Goal: Transaction & Acquisition: Purchase product/service

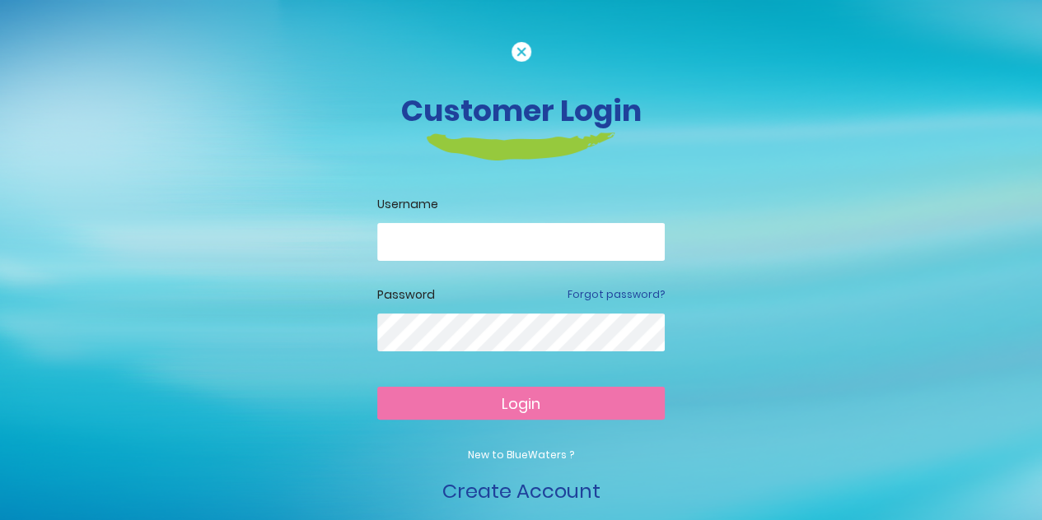
type input "**********"
click at [548, 404] on button "Login" at bounding box center [520, 403] width 287 height 33
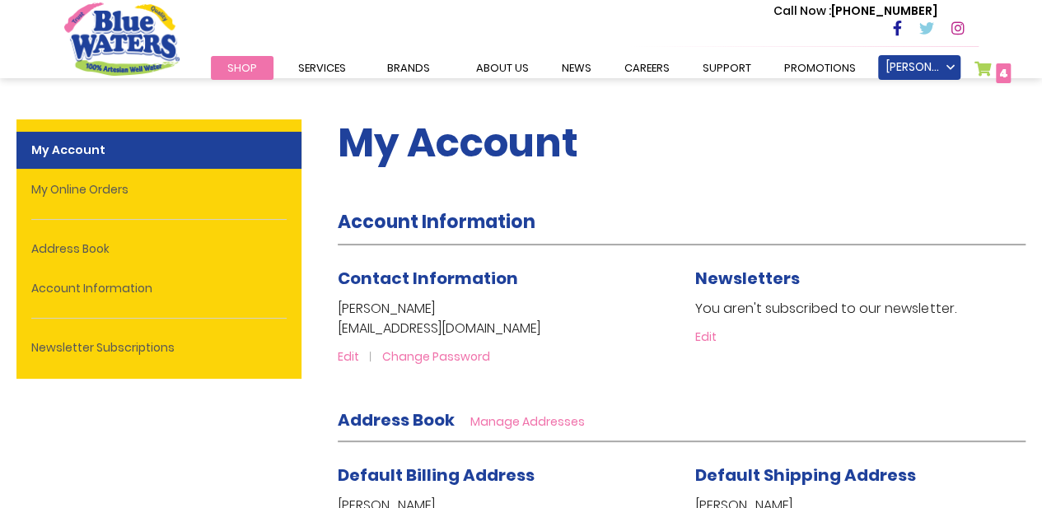
click at [978, 182] on div "My Account" at bounding box center [682, 152] width 688 height 114
click at [981, 65] on link "My Cart 4 4 items" at bounding box center [992, 73] width 37 height 24
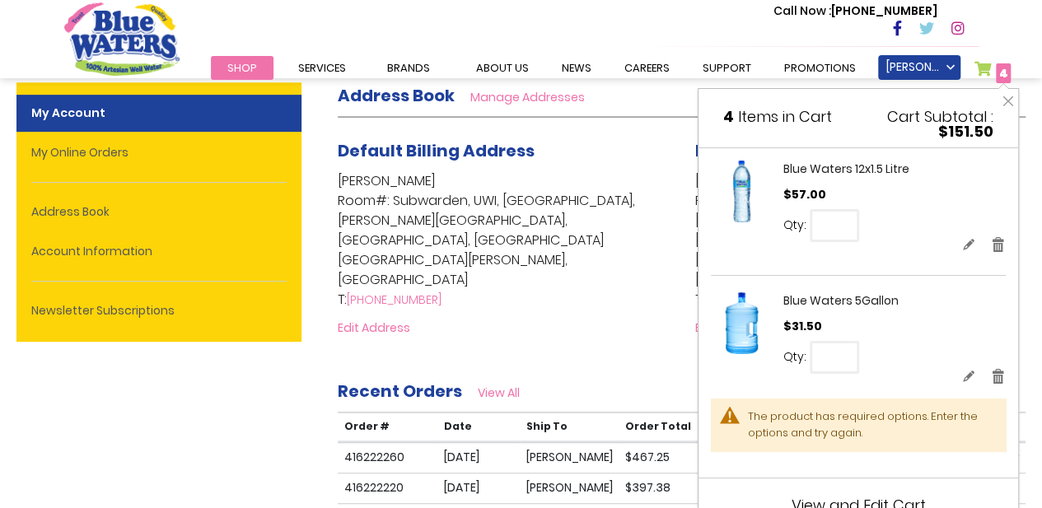
scroll to position [165, 0]
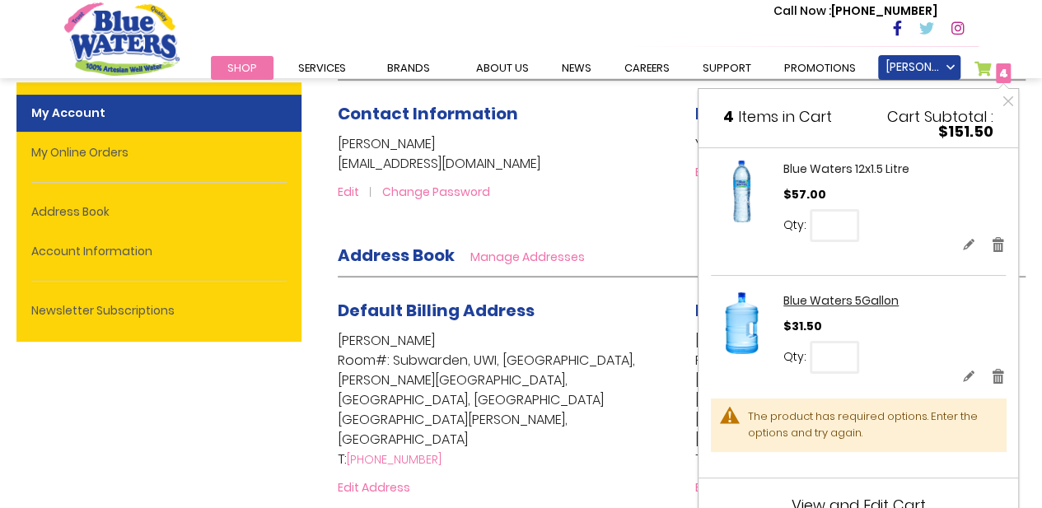
click at [838, 302] on link "Blue Waters 5Gallon" at bounding box center [840, 300] width 115 height 16
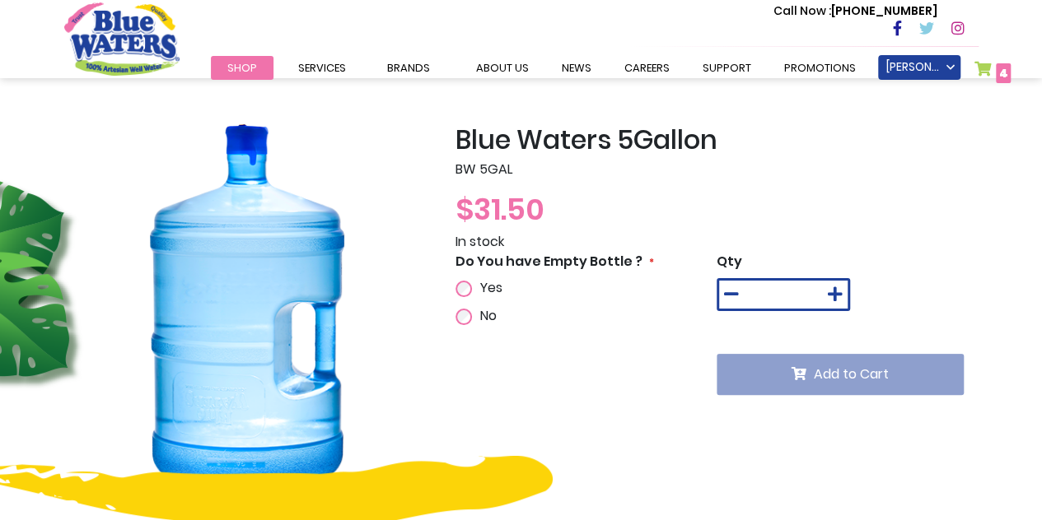
click at [1005, 63] on span "4 4 items" at bounding box center [1002, 73] width 15 height 20
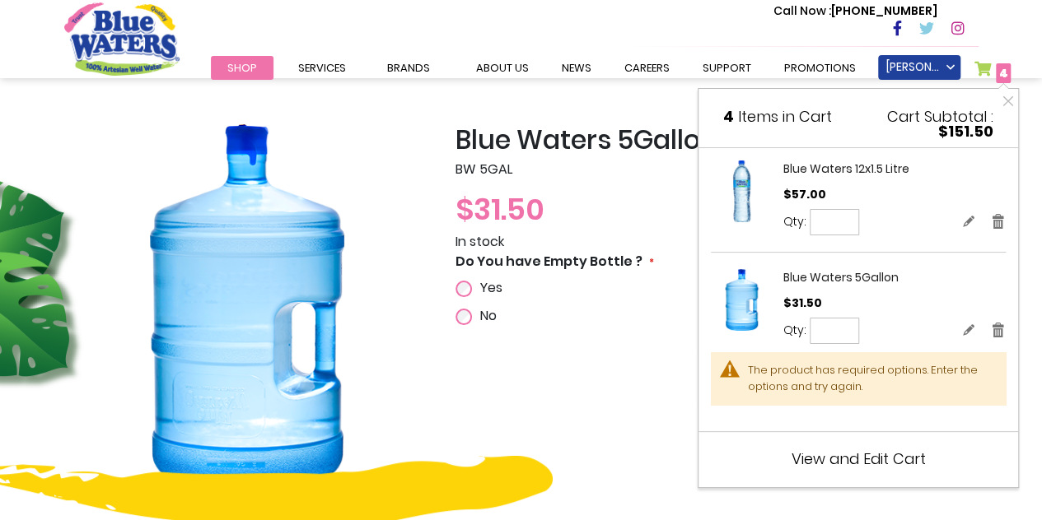
click at [846, 330] on input "*" at bounding box center [833, 331] width 49 height 26
type input "*"
click at [891, 331] on span "Update" at bounding box center [898, 330] width 38 height 13
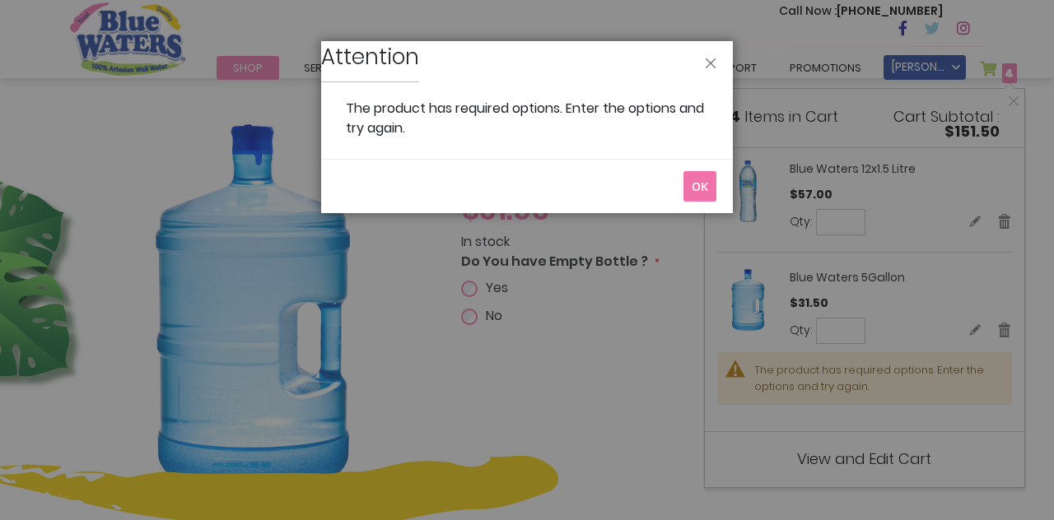
click at [694, 179] on span "OK" at bounding box center [700, 187] width 16 height 16
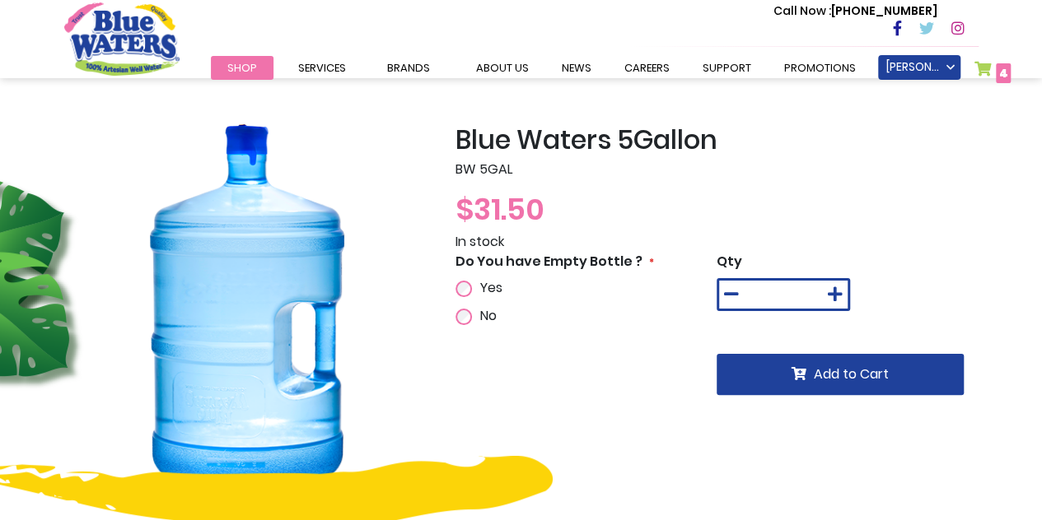
click at [991, 72] on link "My Cart 4 4 items" at bounding box center [992, 73] width 37 height 24
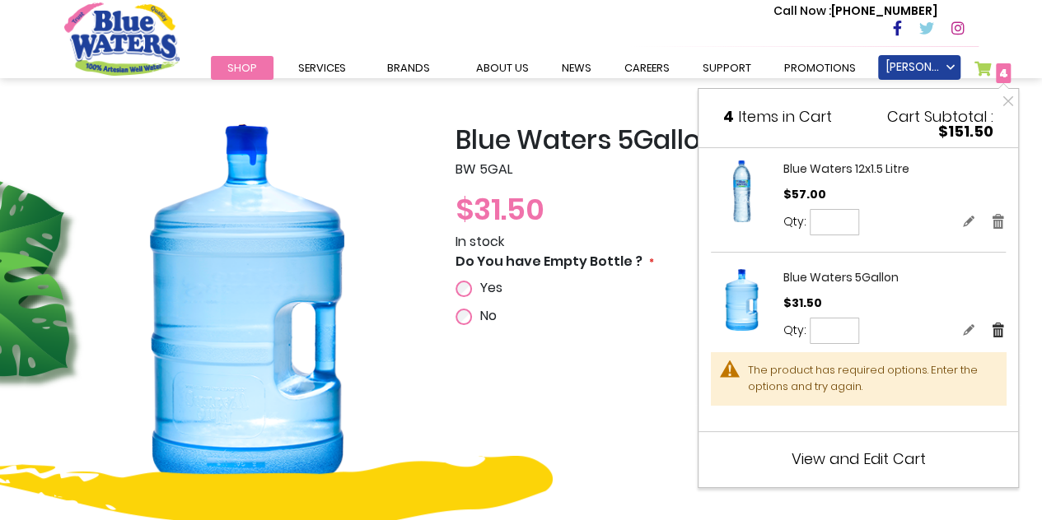
click at [1004, 333] on link "Remove" at bounding box center [998, 329] width 15 height 17
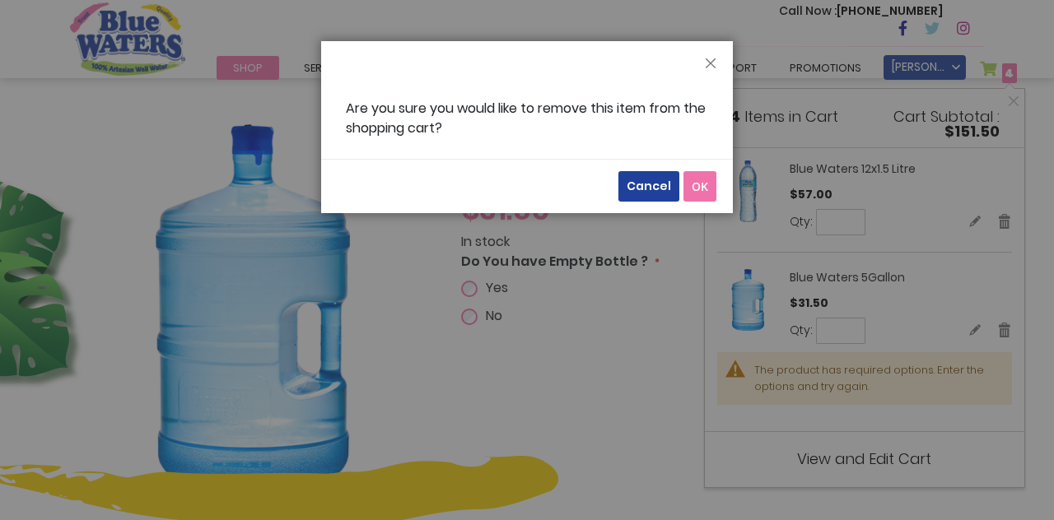
click at [693, 184] on button "OK" at bounding box center [699, 186] width 33 height 30
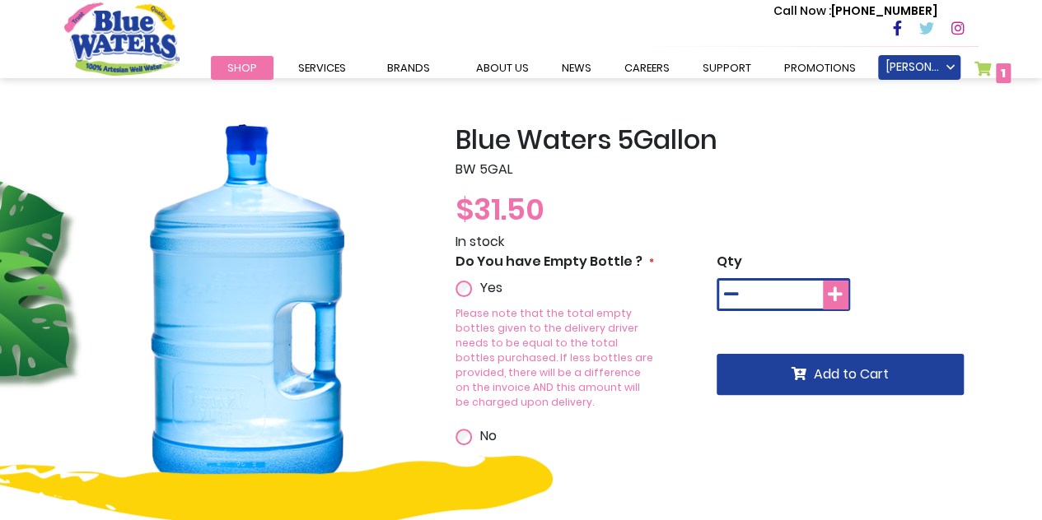
click at [839, 292] on icon at bounding box center [834, 295] width 15 height 16
type input "*"
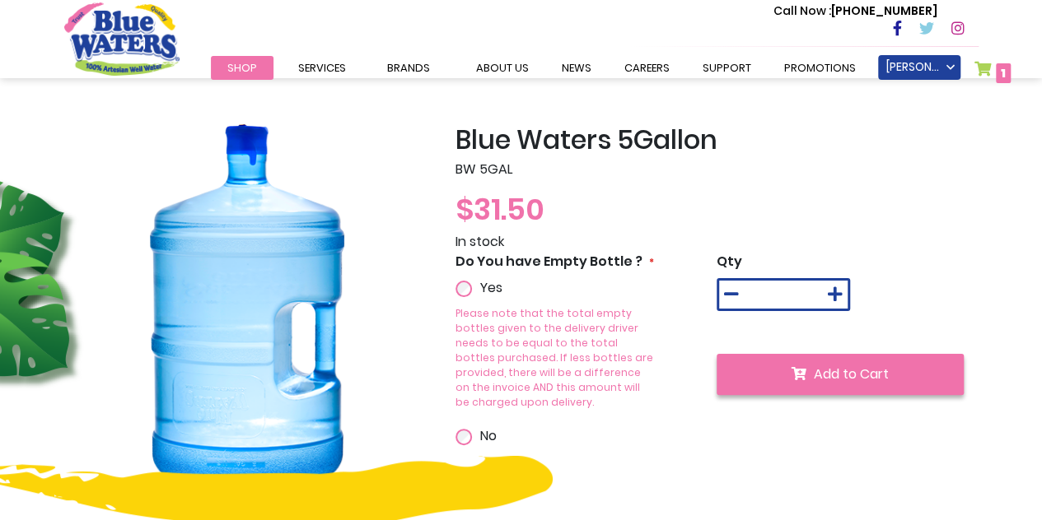
click at [825, 381] on span "Add to Cart" at bounding box center [850, 374] width 75 height 19
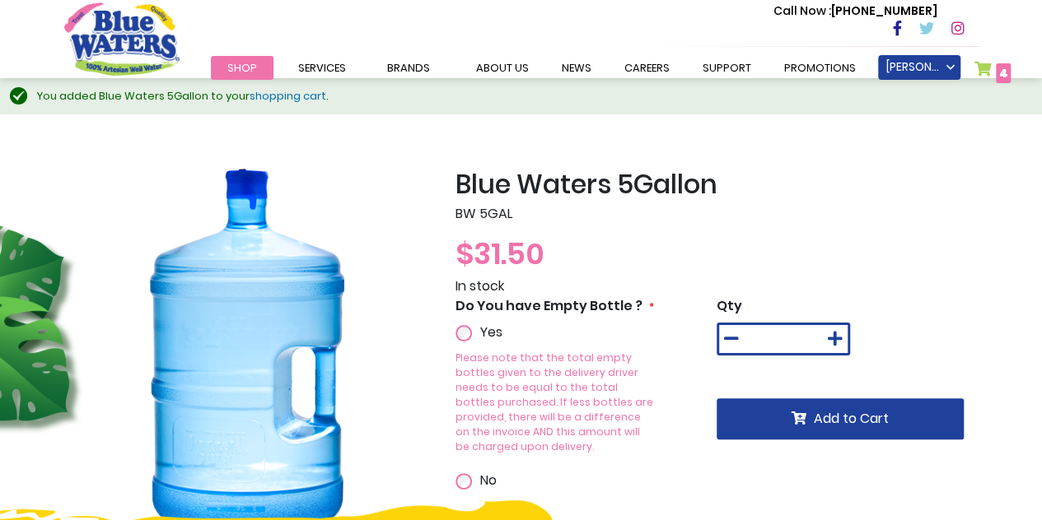
click at [975, 67] on link "My Cart 4 4 items" at bounding box center [992, 73] width 37 height 24
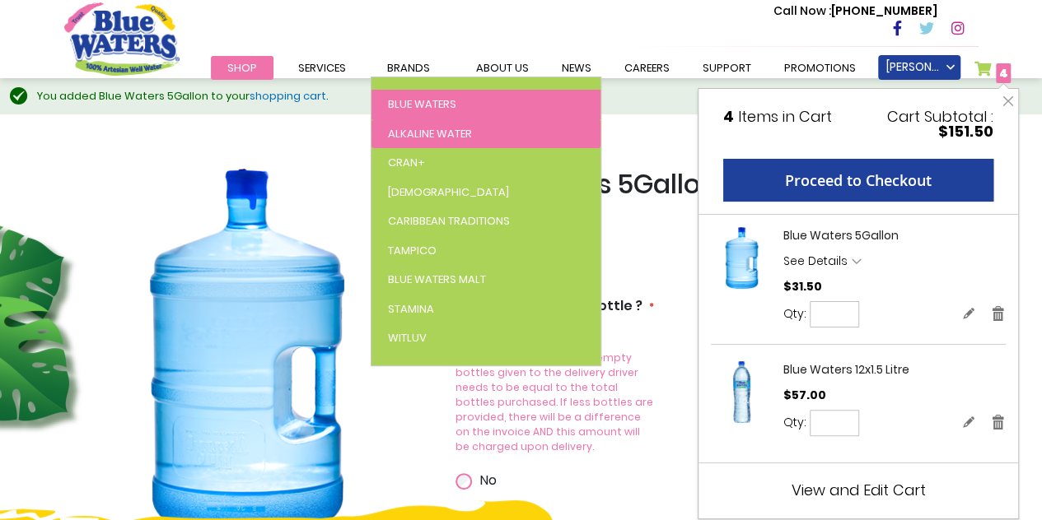
click at [476, 118] on link "Blue Waters" at bounding box center [485, 105] width 229 height 30
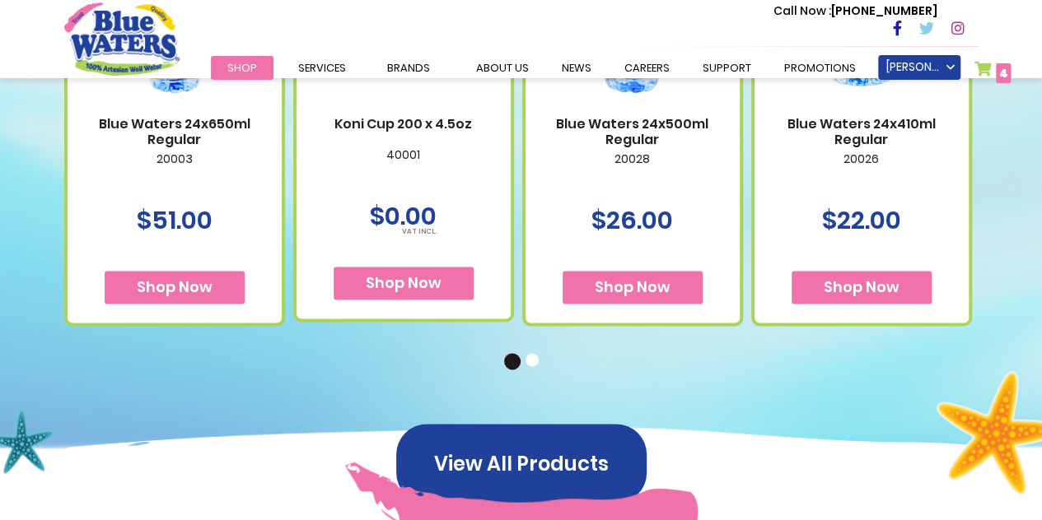
scroll to position [1317, 0]
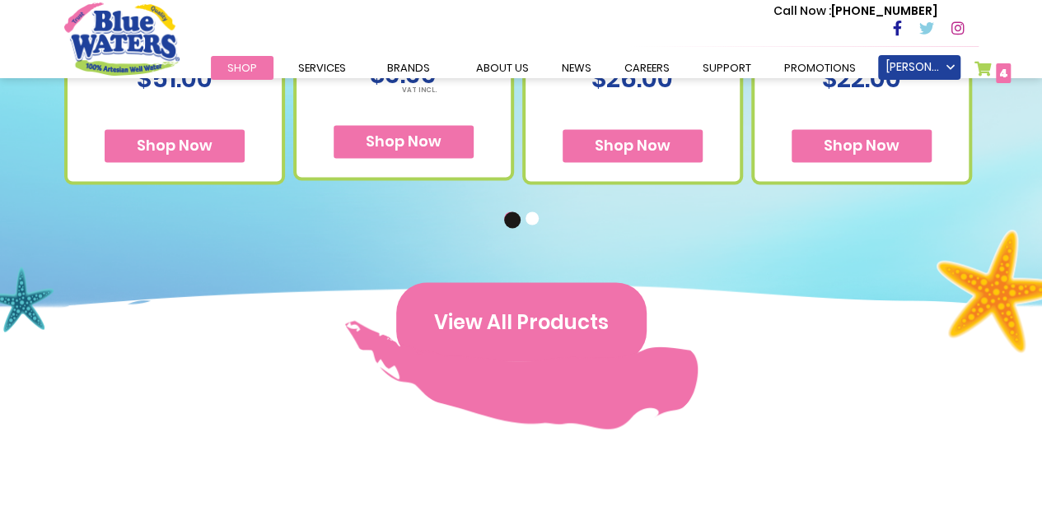
click at [540, 322] on button "View All Products" at bounding box center [521, 321] width 250 height 79
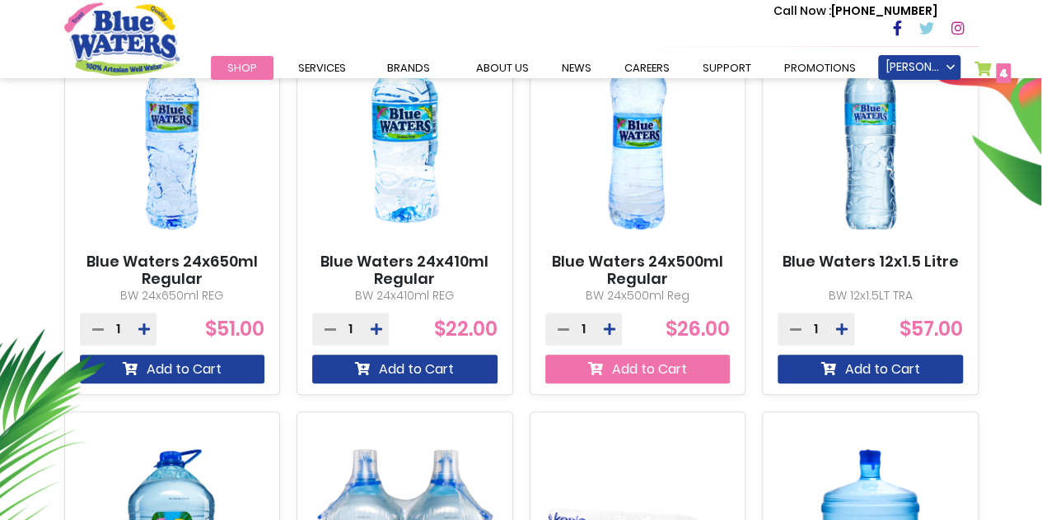
scroll to position [659, 0]
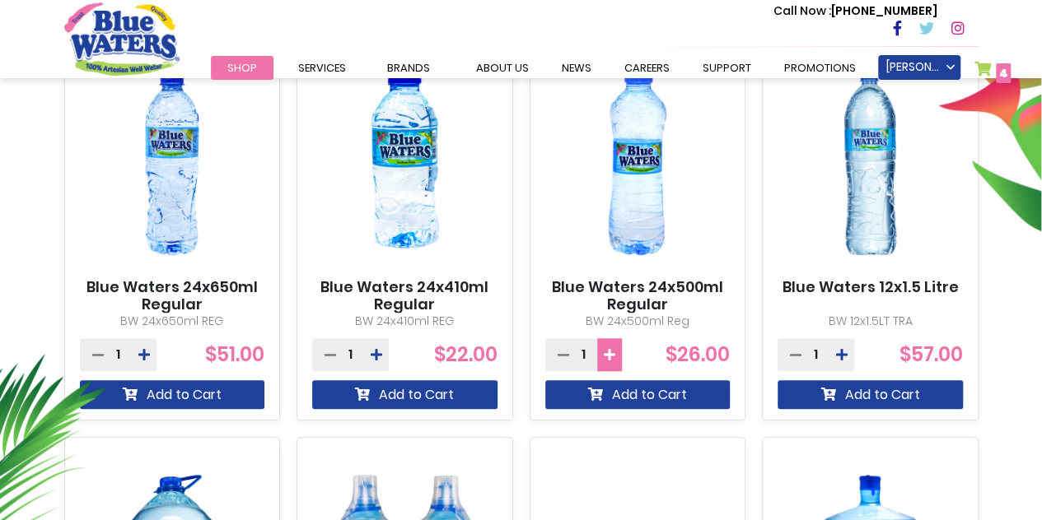
click at [609, 354] on icon at bounding box center [610, 354] width 12 height 13
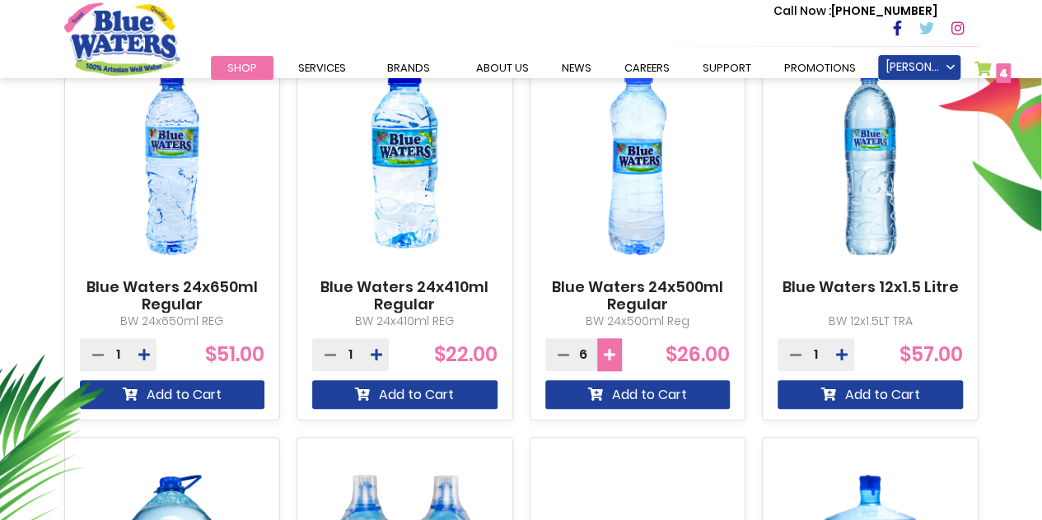
click at [609, 354] on icon at bounding box center [610, 354] width 12 height 13
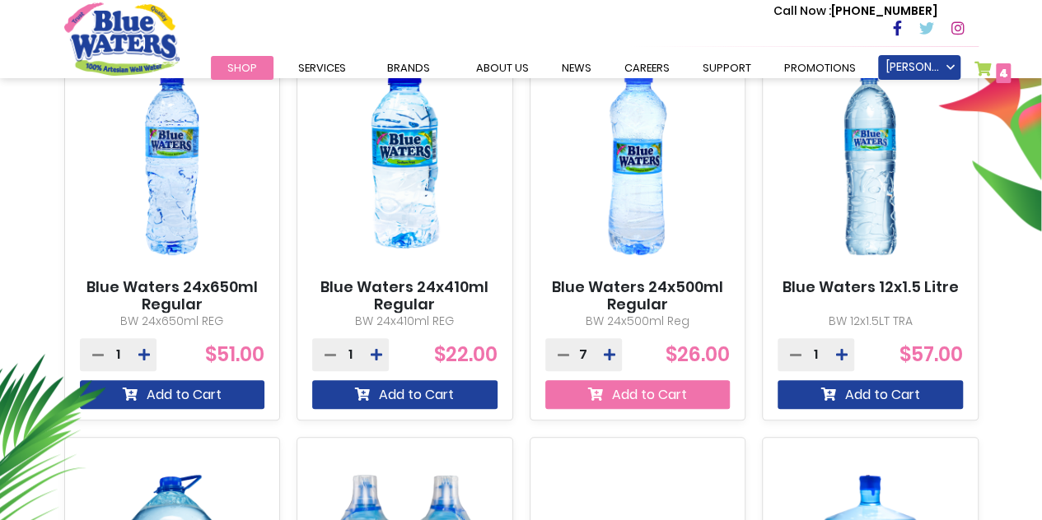
click at [609, 396] on button "Add to Cart" at bounding box center [637, 394] width 185 height 29
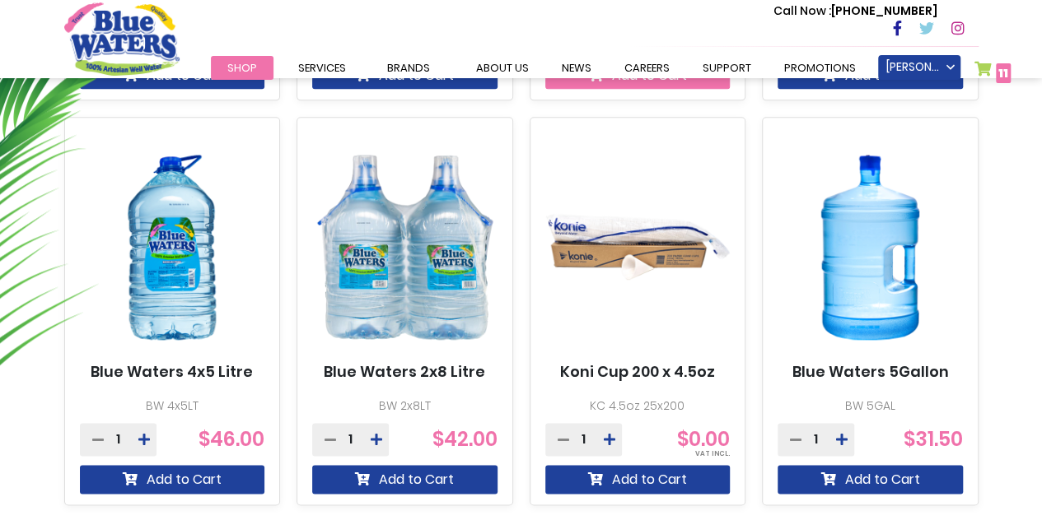
scroll to position [1032, 0]
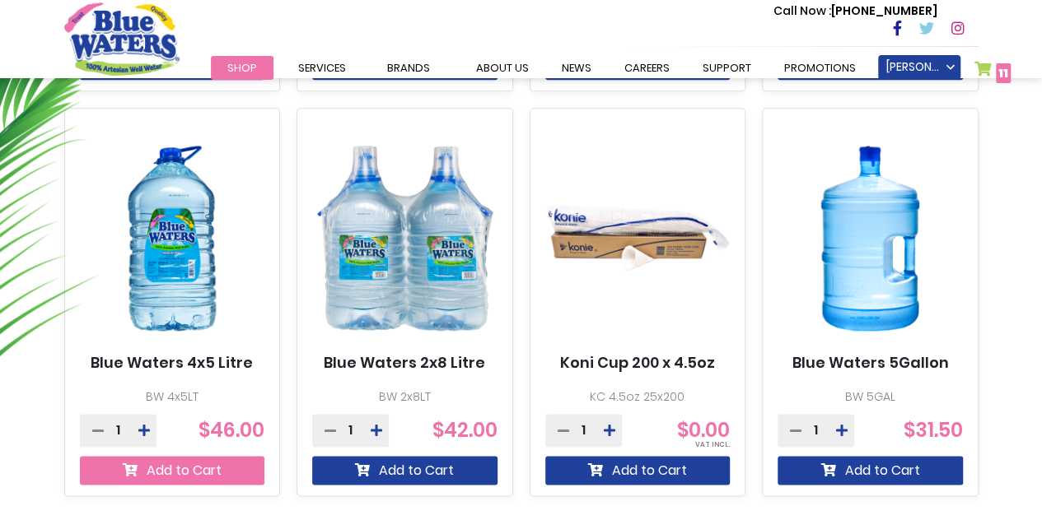
click at [147, 467] on button "Add to Cart" at bounding box center [172, 470] width 185 height 29
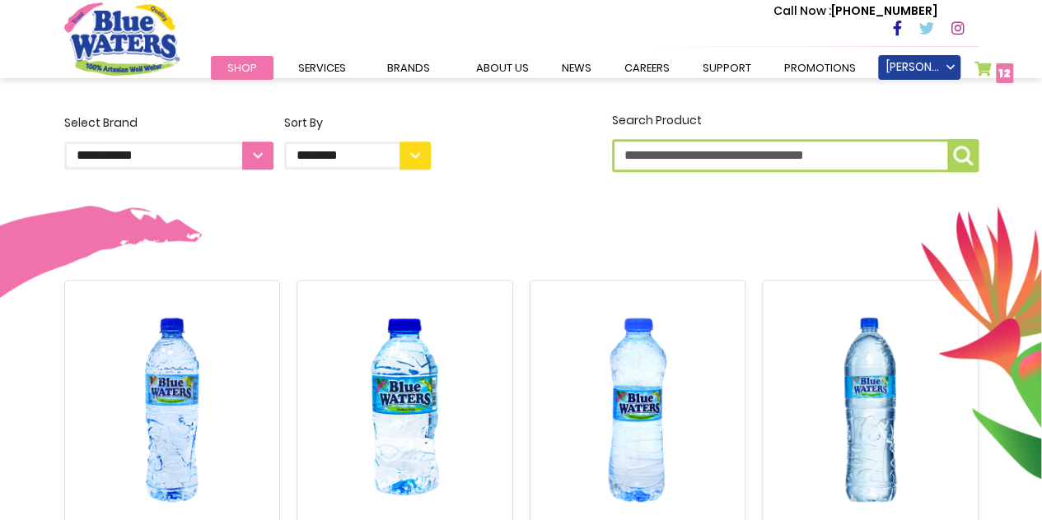
click at [977, 65] on link "My Cart 12 12 items" at bounding box center [994, 73] width 40 height 24
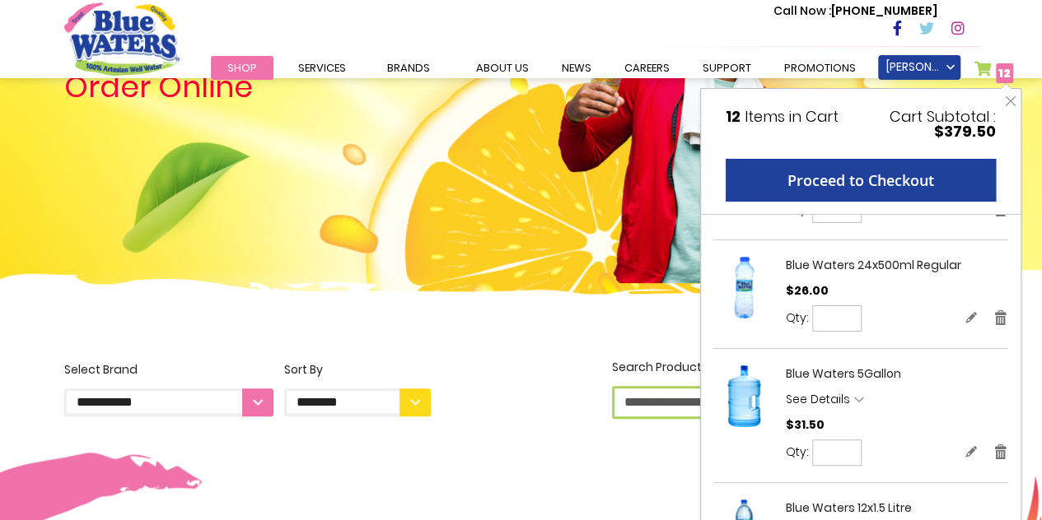
scroll to position [128, 0]
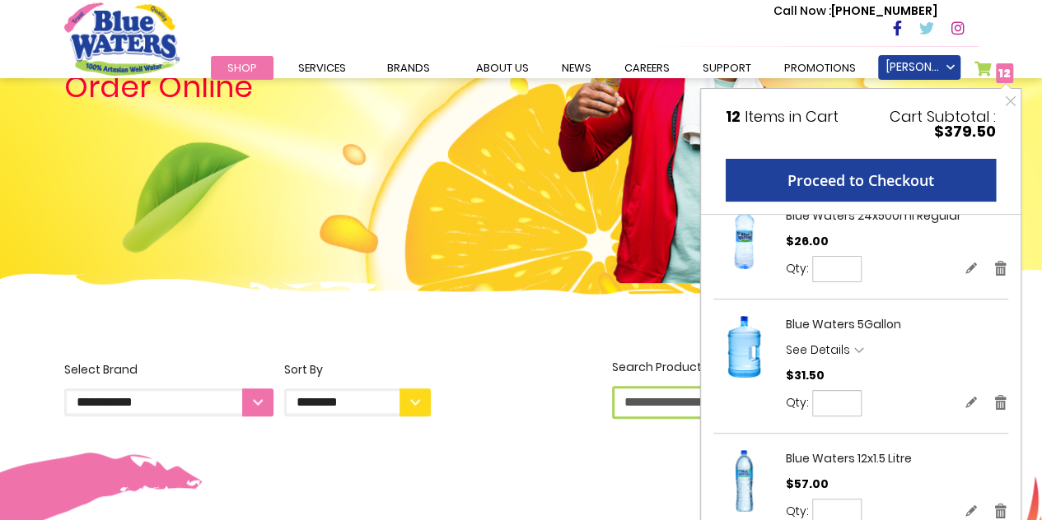
click at [599, 343] on img at bounding box center [521, 319] width 1042 height 98
